Goal: Navigation & Orientation: Find specific page/section

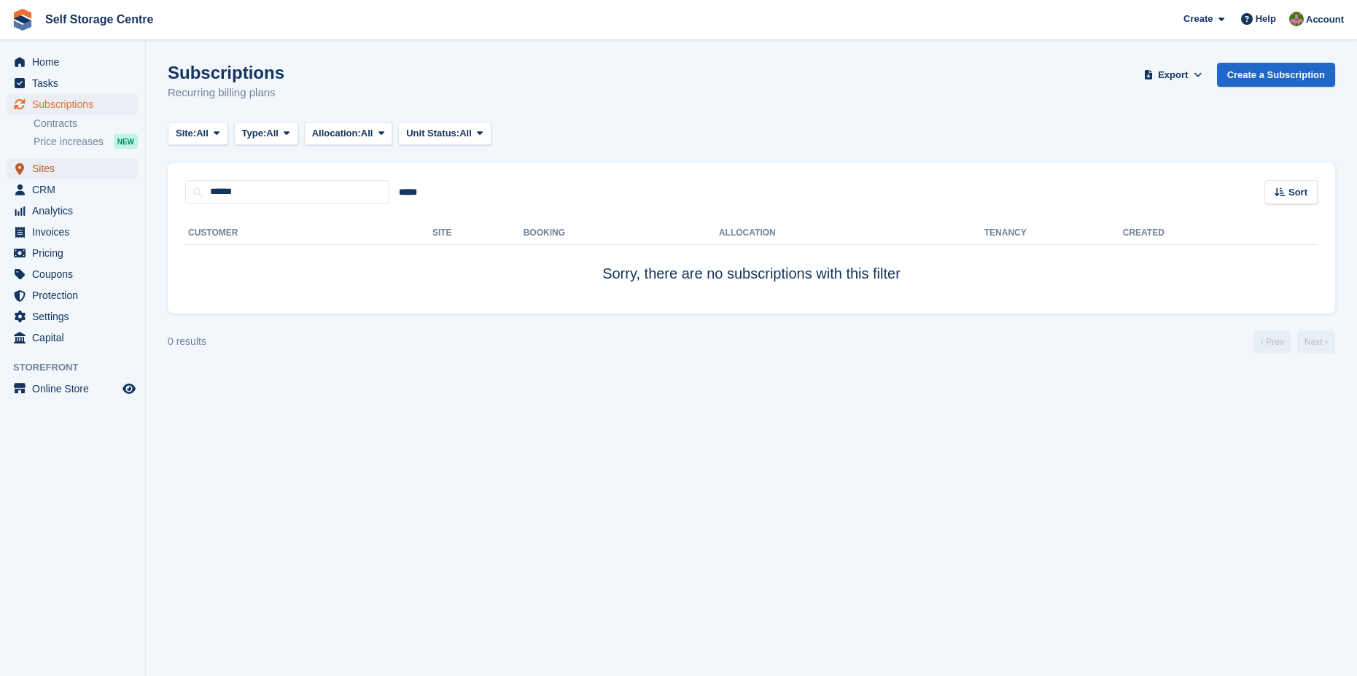
click at [44, 166] on span "Sites" at bounding box center [75, 168] width 87 height 20
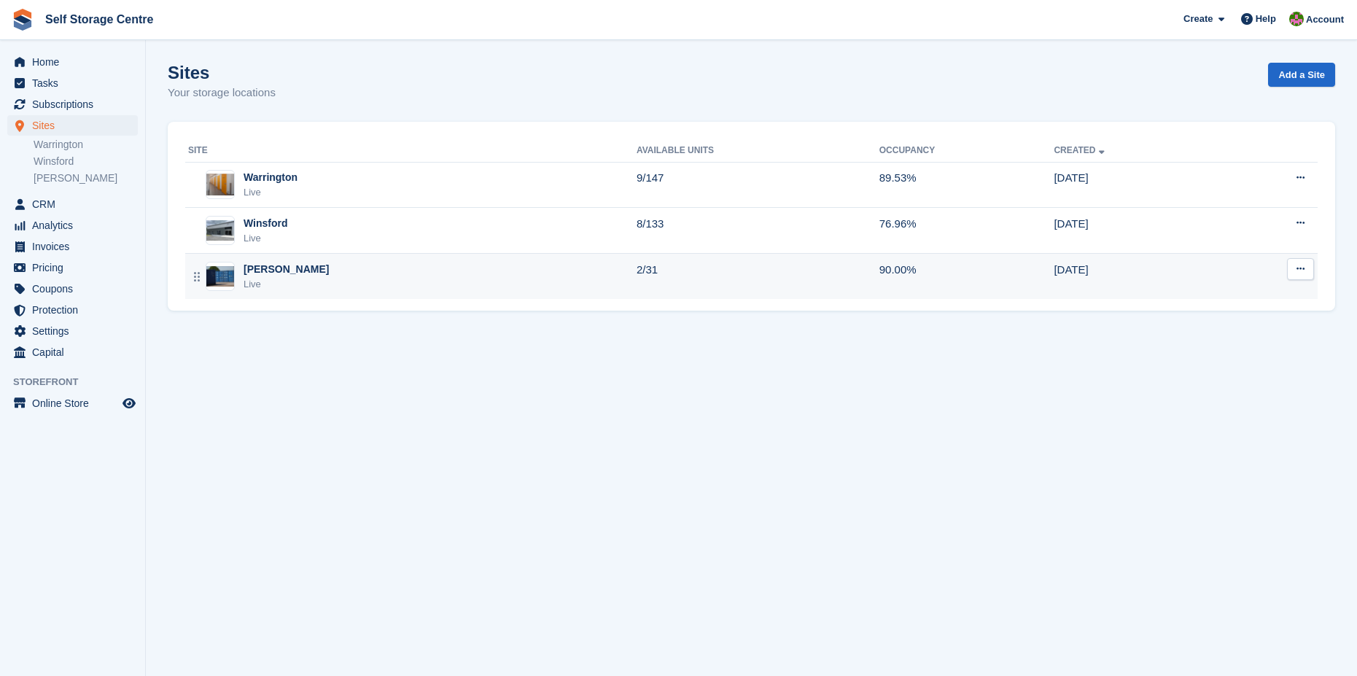
click at [215, 269] on img at bounding box center [220, 276] width 28 height 21
